Goal: Find specific page/section

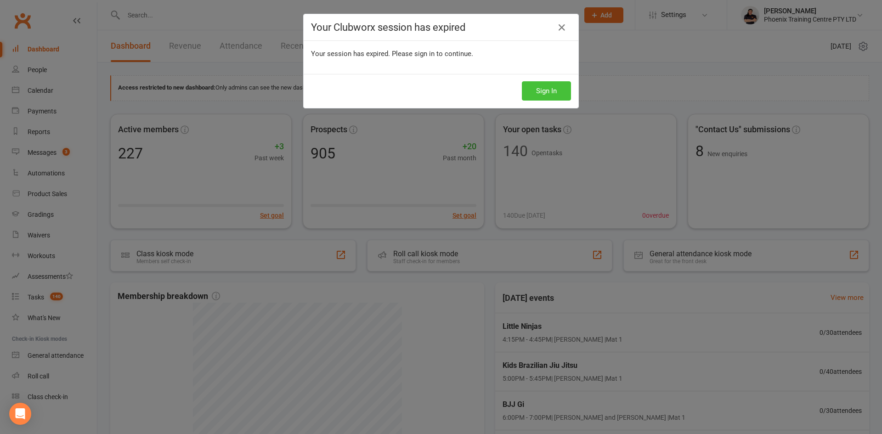
click at [540, 92] on button "Sign In" at bounding box center [546, 90] width 49 height 19
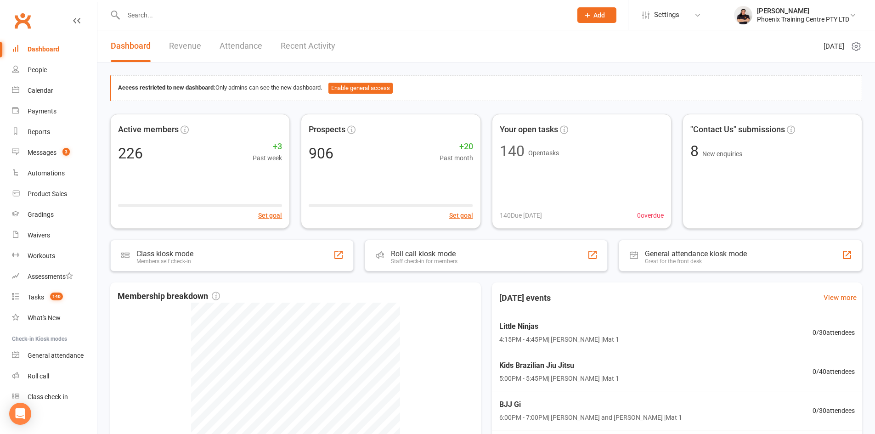
click at [251, 18] on input "text" at bounding box center [343, 15] width 445 height 13
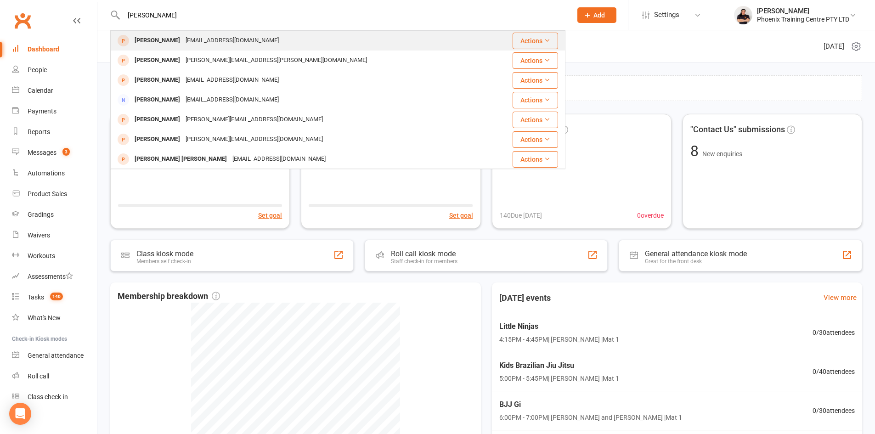
type input "[PERSON_NAME]"
click at [231, 45] on div "[EMAIL_ADDRESS][DOMAIN_NAME]" at bounding box center [232, 40] width 99 height 13
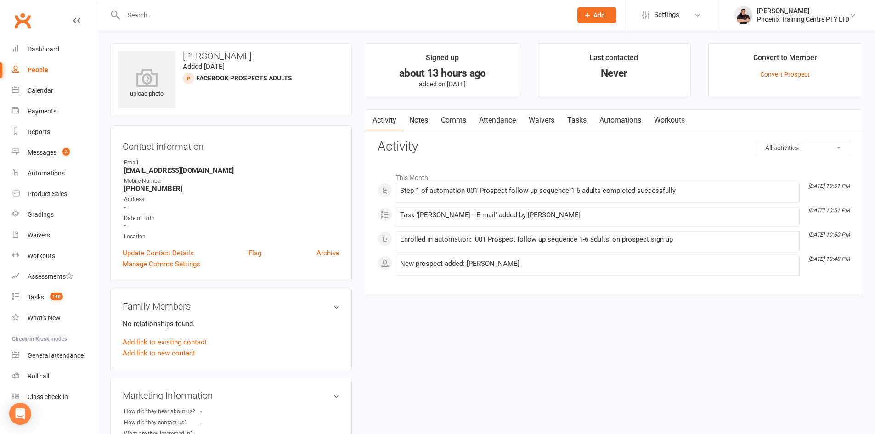
click at [210, 13] on input "text" at bounding box center [343, 15] width 445 height 13
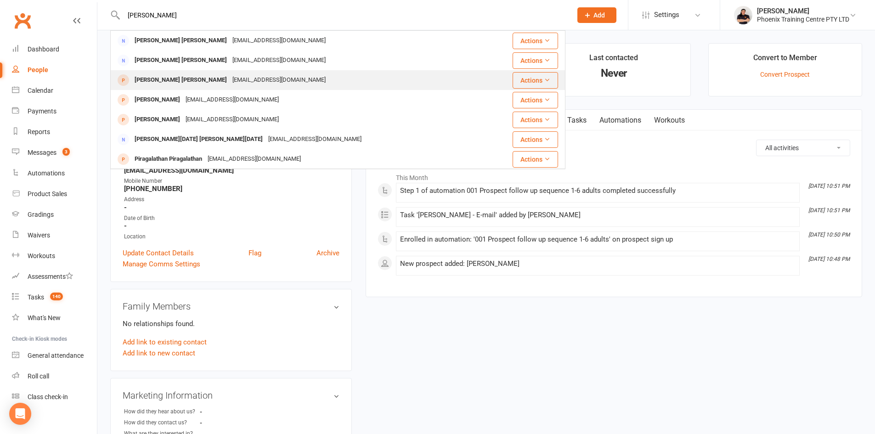
type input "[PERSON_NAME]"
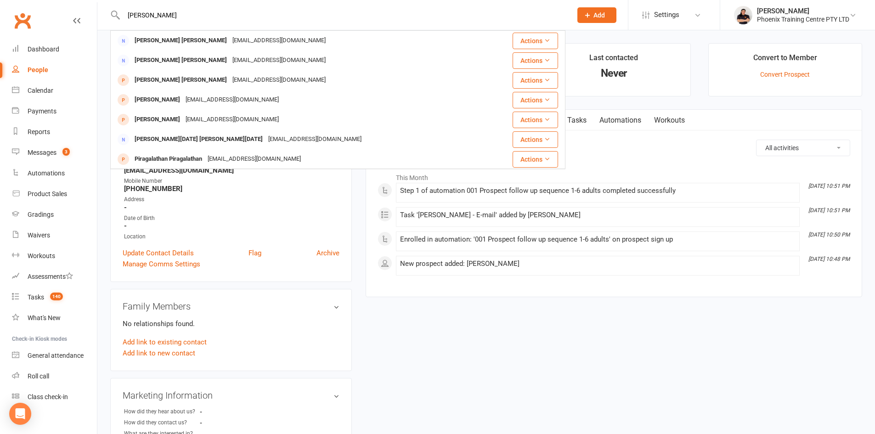
click at [230, 78] on div "[EMAIL_ADDRESS][DOMAIN_NAME]" at bounding box center [279, 80] width 99 height 13
